Goal: Task Accomplishment & Management: Manage account settings

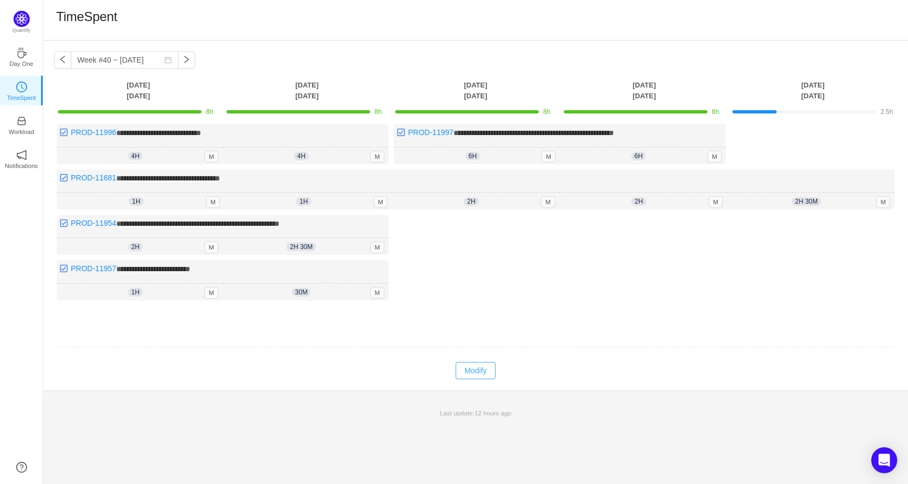
click at [480, 363] on button "Modify" at bounding box center [475, 370] width 39 height 17
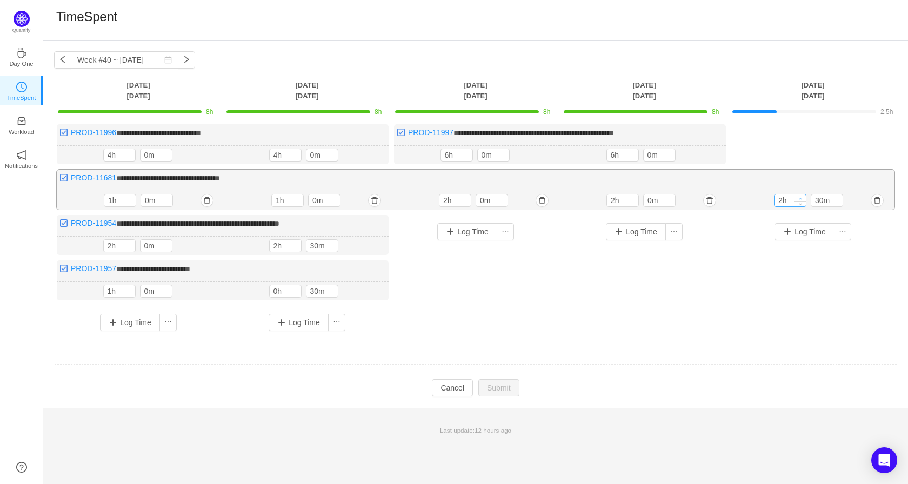
type input "3h"
click at [804, 196] on span "Increase Value" at bounding box center [800, 198] width 11 height 7
click at [499, 386] on button "Submit" at bounding box center [499, 389] width 41 height 17
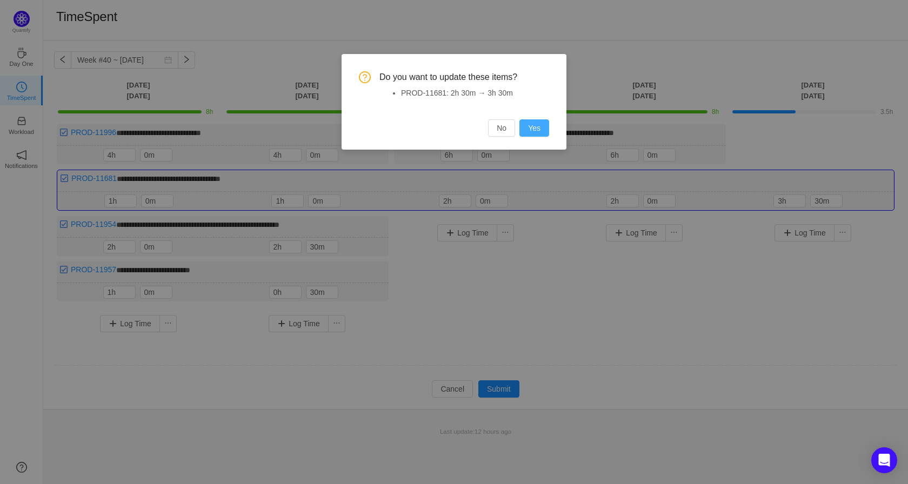
click at [530, 129] on button "Yes" at bounding box center [535, 128] width 30 height 17
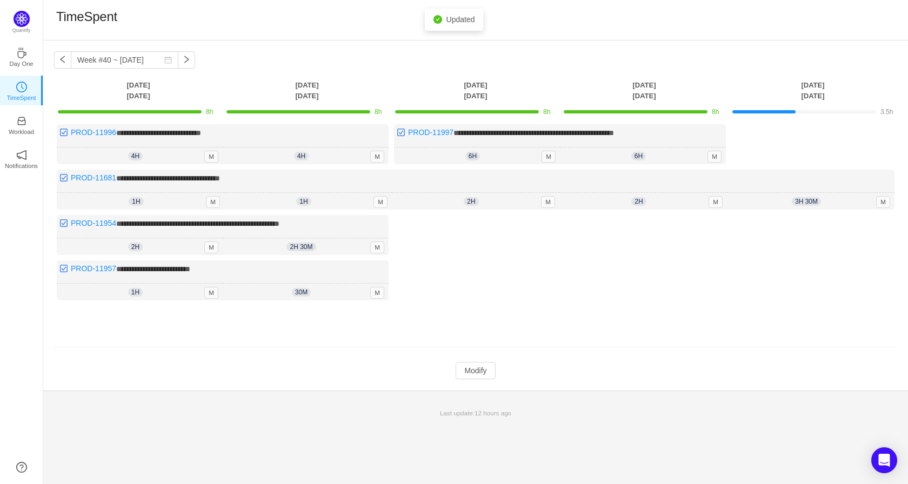
drag, startPoint x: 811, startPoint y: 140, endPoint x: 806, endPoint y: 145, distance: 7.3
click at [809, 140] on div "**********" at bounding box center [476, 223] width 844 height 198
click at [464, 374] on button "Modify" at bounding box center [475, 370] width 39 height 17
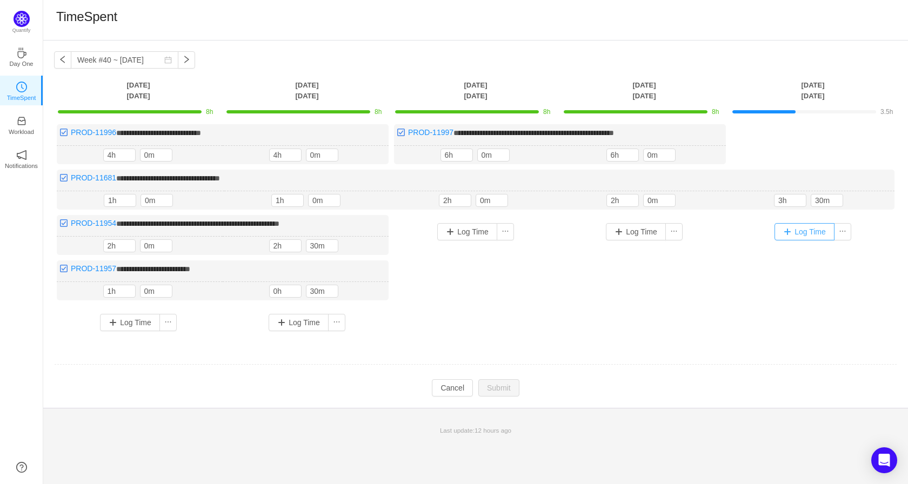
click at [786, 233] on button "Log Time" at bounding box center [805, 231] width 60 height 17
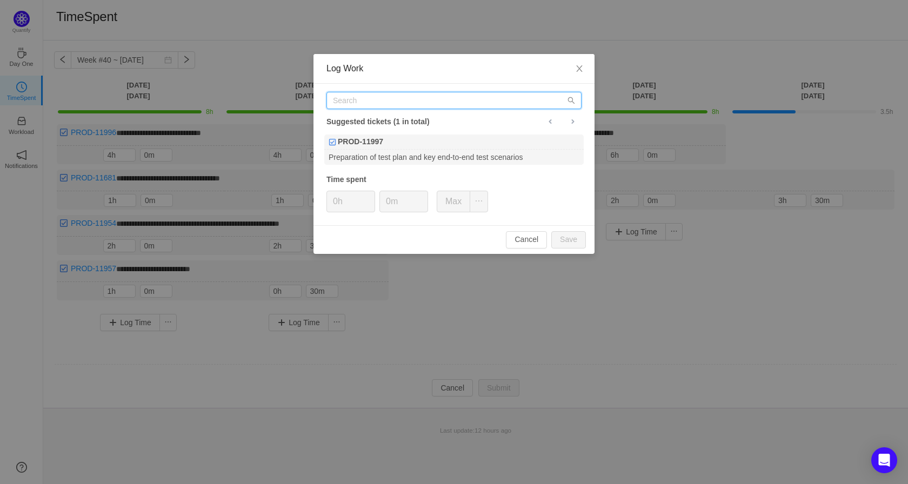
click at [462, 103] on input "text" at bounding box center [454, 100] width 255 height 17
paste input "PROD-11943"
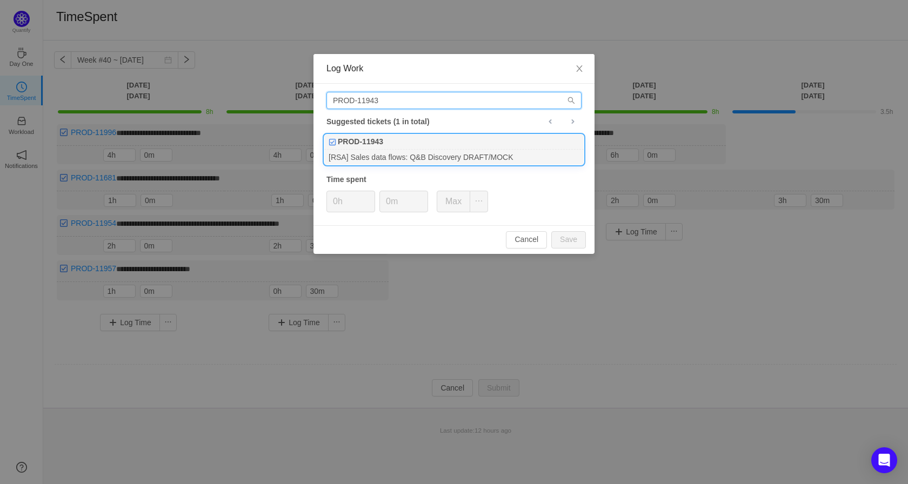
type input "PROD-11943"
click at [396, 137] on div "PROD-11943" at bounding box center [454, 142] width 260 height 15
click at [369, 198] on icon "icon: up" at bounding box center [370, 198] width 4 height 4
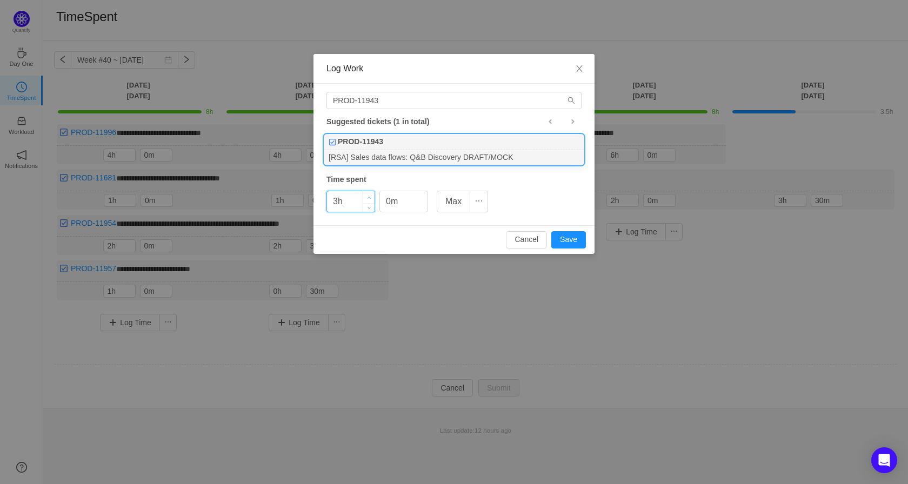
click at [369, 198] on icon "icon: up" at bounding box center [370, 198] width 4 height 4
type input "4h"
click at [369, 198] on icon "icon: up" at bounding box center [370, 198] width 4 height 4
click at [423, 195] on span "Increase Value" at bounding box center [421, 197] width 11 height 12
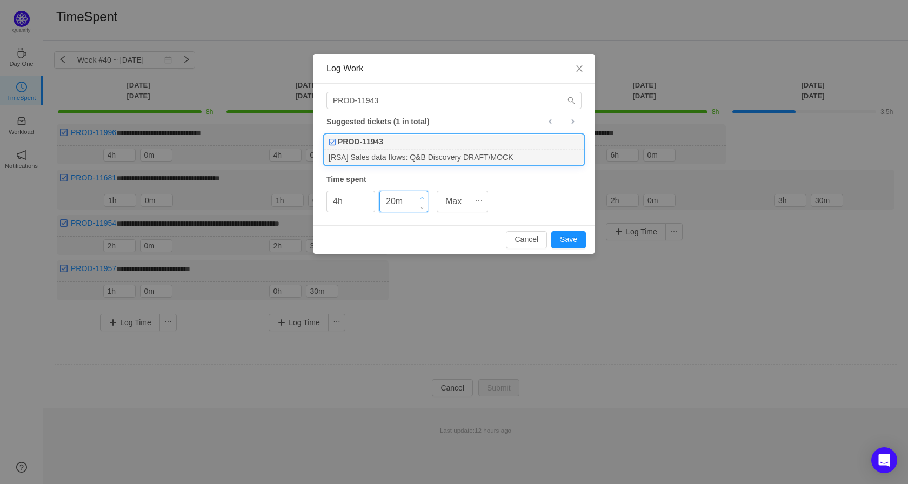
type input "30m"
click at [423, 195] on span "Increase Value" at bounding box center [421, 197] width 11 height 12
click at [574, 239] on button "Save" at bounding box center [569, 239] width 35 height 17
type input "0h"
type input "0m"
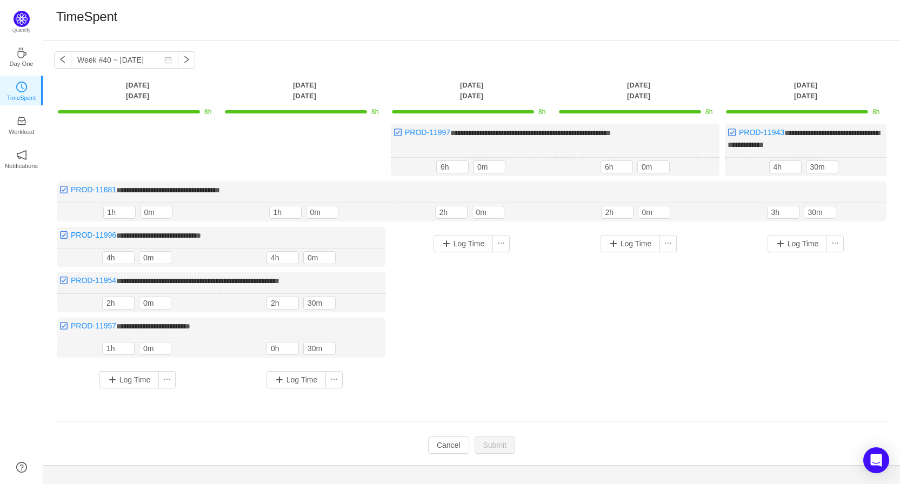
click at [450, 388] on div "**********" at bounding box center [471, 260] width 835 height 273
click at [452, 448] on button "Cancel" at bounding box center [448, 445] width 41 height 17
